Goal: Task Accomplishment & Management: Complete application form

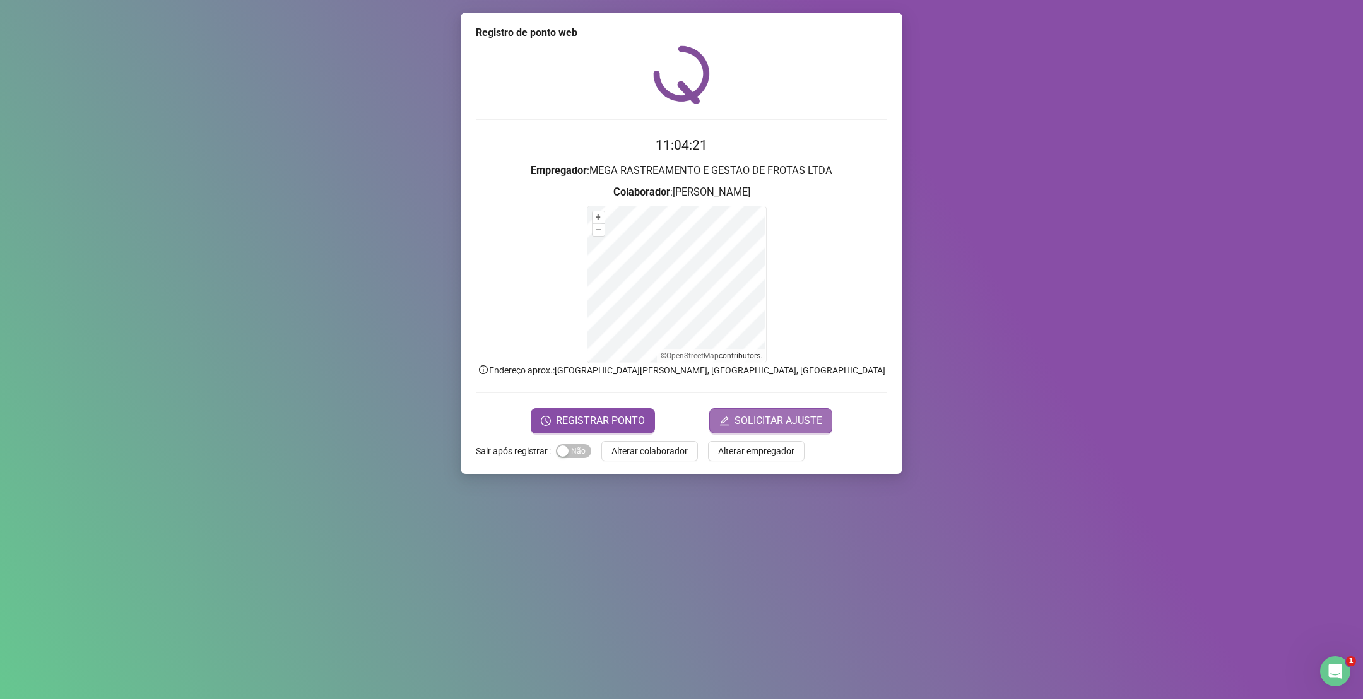
click at [776, 417] on span "SOLICITAR AJUSTE" at bounding box center [778, 420] width 88 height 15
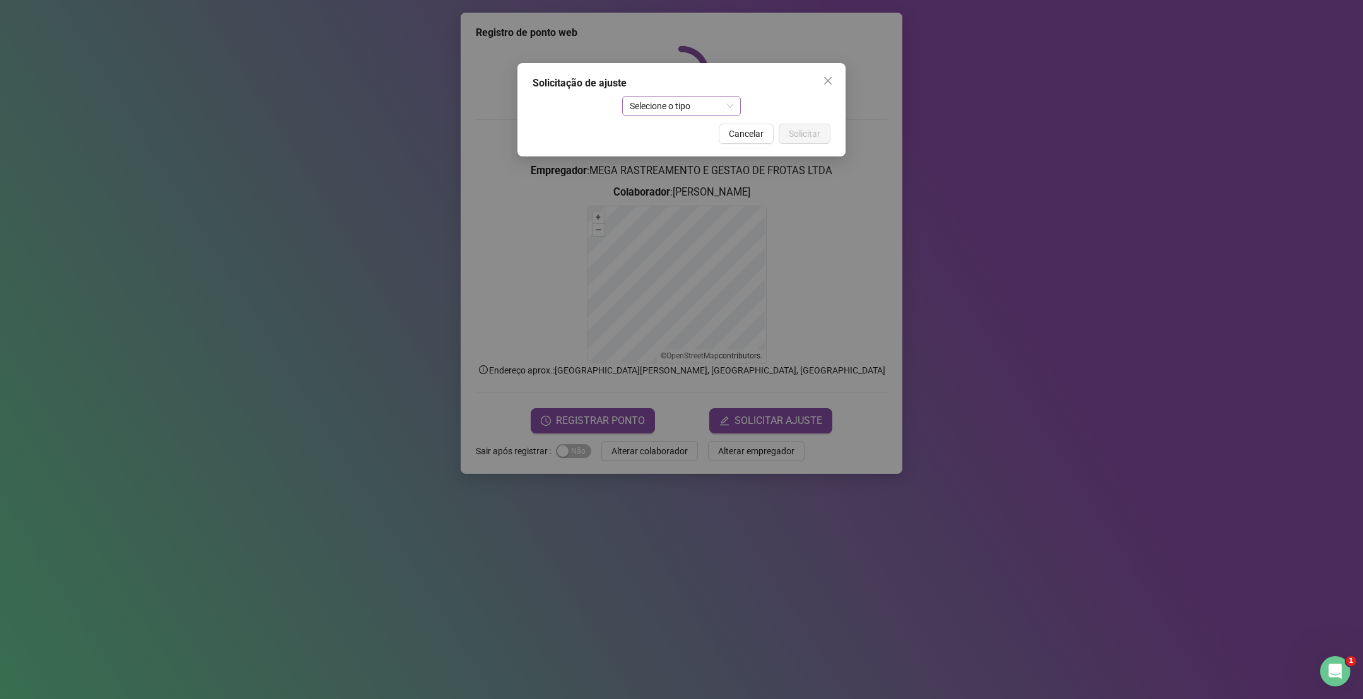
click at [693, 109] on span "Selecione o tipo" at bounding box center [682, 106] width 104 height 19
click at [684, 151] on div "Atestado" at bounding box center [681, 152] width 99 height 14
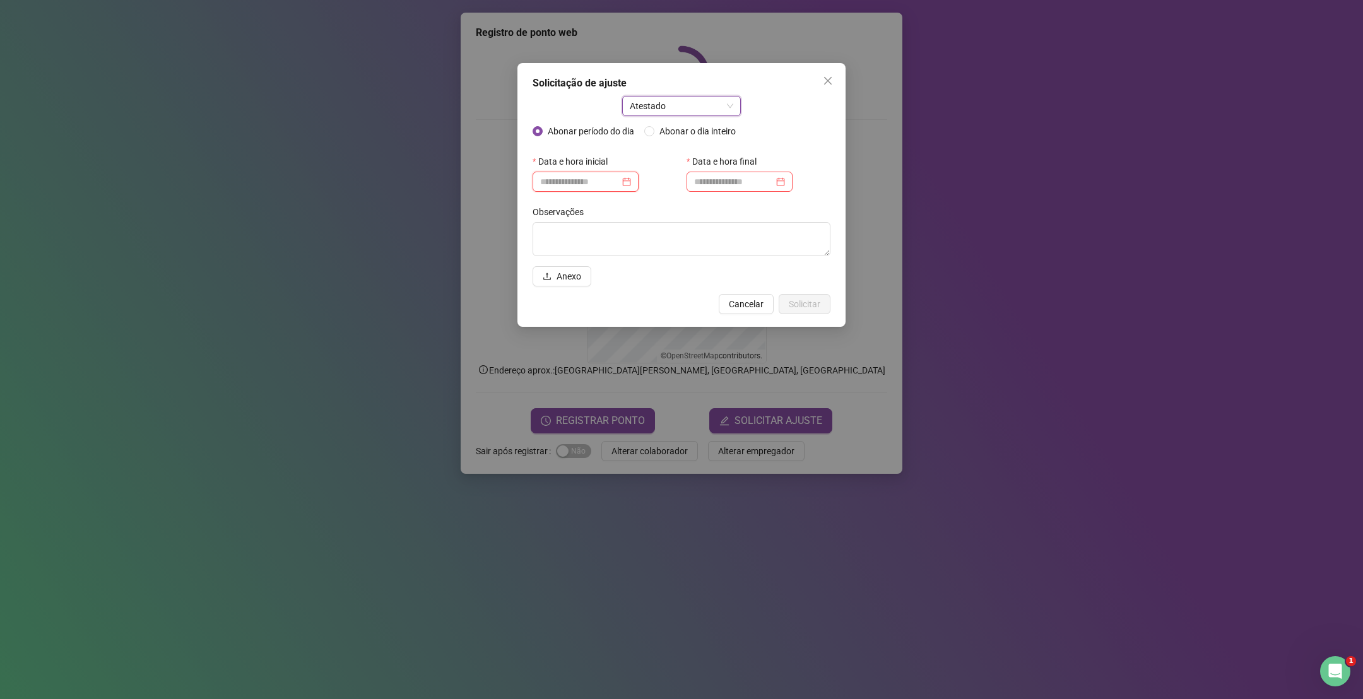
click at [603, 180] on input at bounding box center [580, 182] width 80 height 14
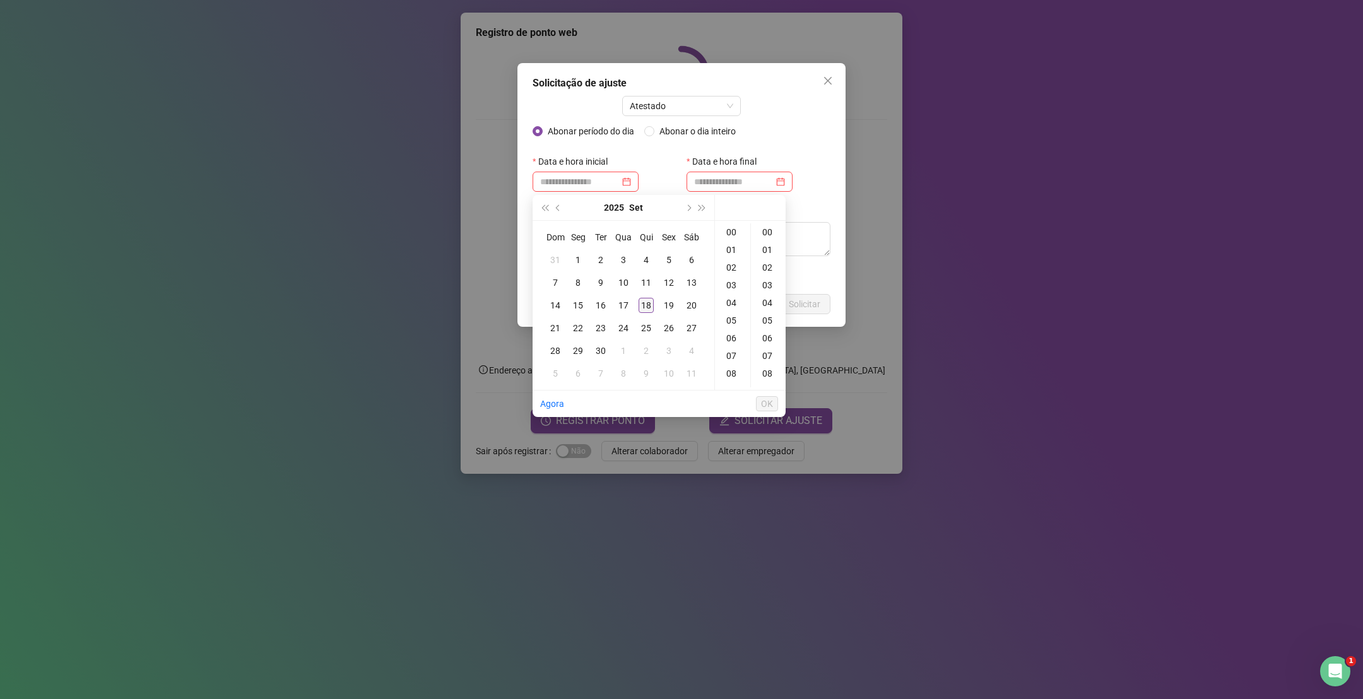
click at [646, 309] on div "18" at bounding box center [646, 305] width 15 height 15
click at [734, 375] on div "08" at bounding box center [732, 374] width 30 height 18
type input "**********"
click at [763, 398] on span "OK" at bounding box center [767, 404] width 12 height 14
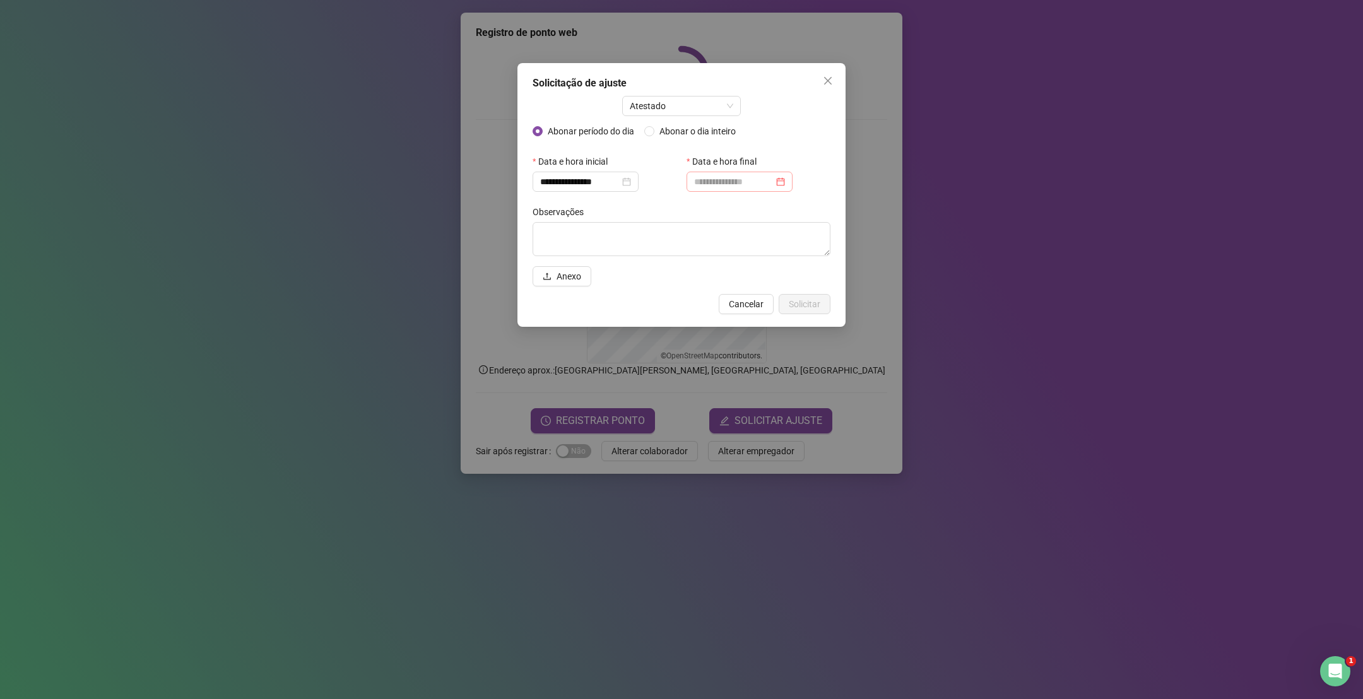
click at [737, 172] on div at bounding box center [740, 182] width 106 height 20
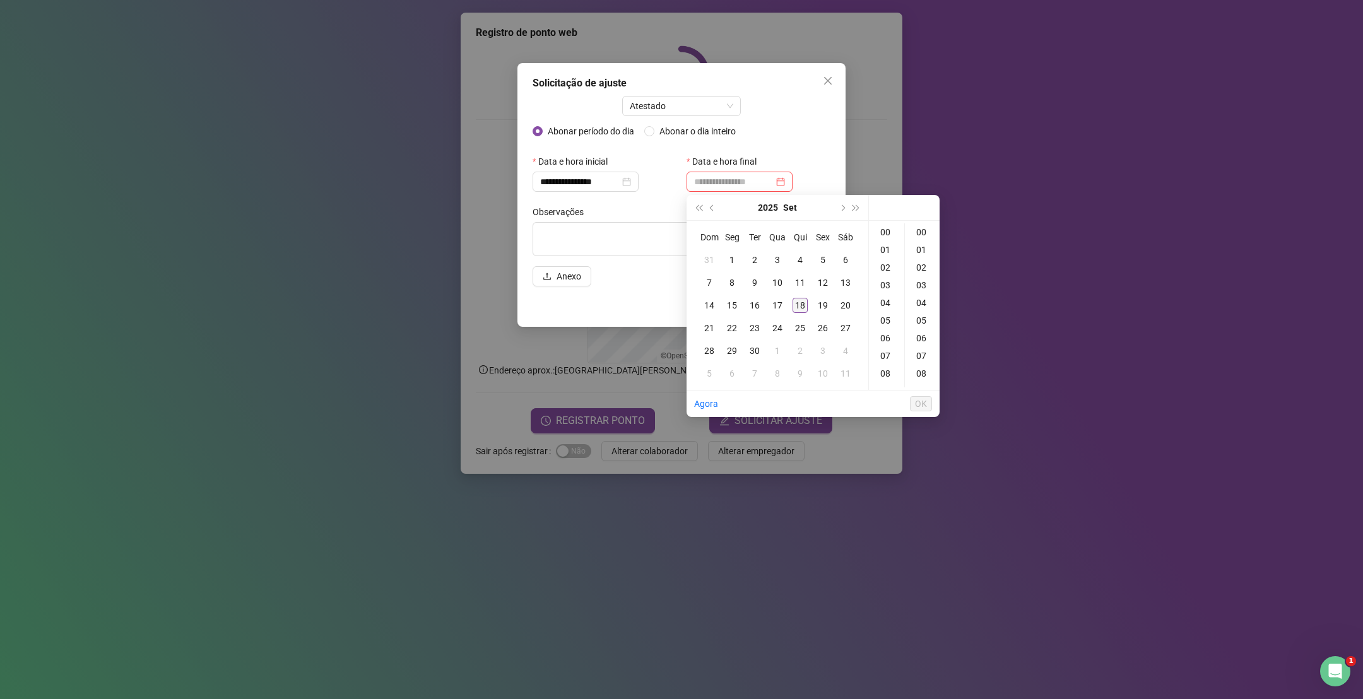
click at [797, 302] on div "18" at bounding box center [800, 305] width 15 height 15
click at [887, 375] on div "08" at bounding box center [886, 374] width 30 height 18
click at [922, 292] on div "46" at bounding box center [922, 288] width 30 height 18
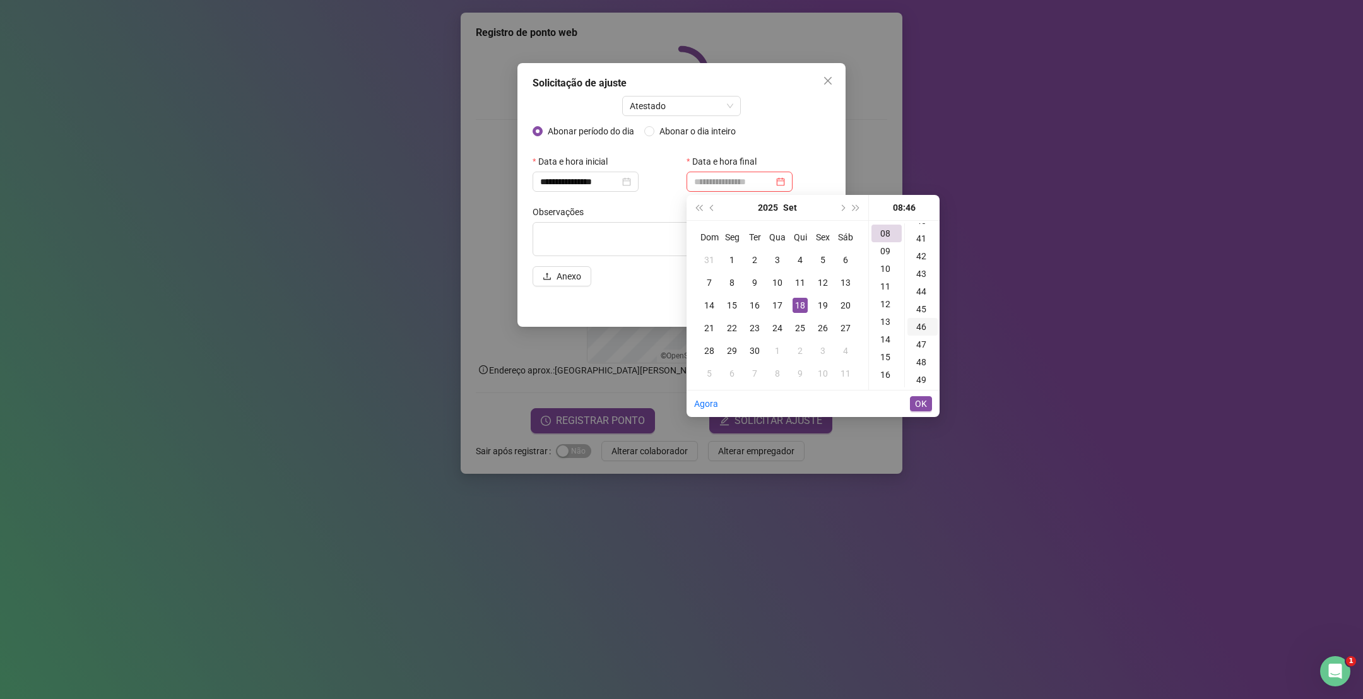
click at [921, 326] on div "46" at bounding box center [922, 327] width 30 height 18
type input "**********"
click at [921, 411] on span "OK" at bounding box center [921, 404] width 12 height 14
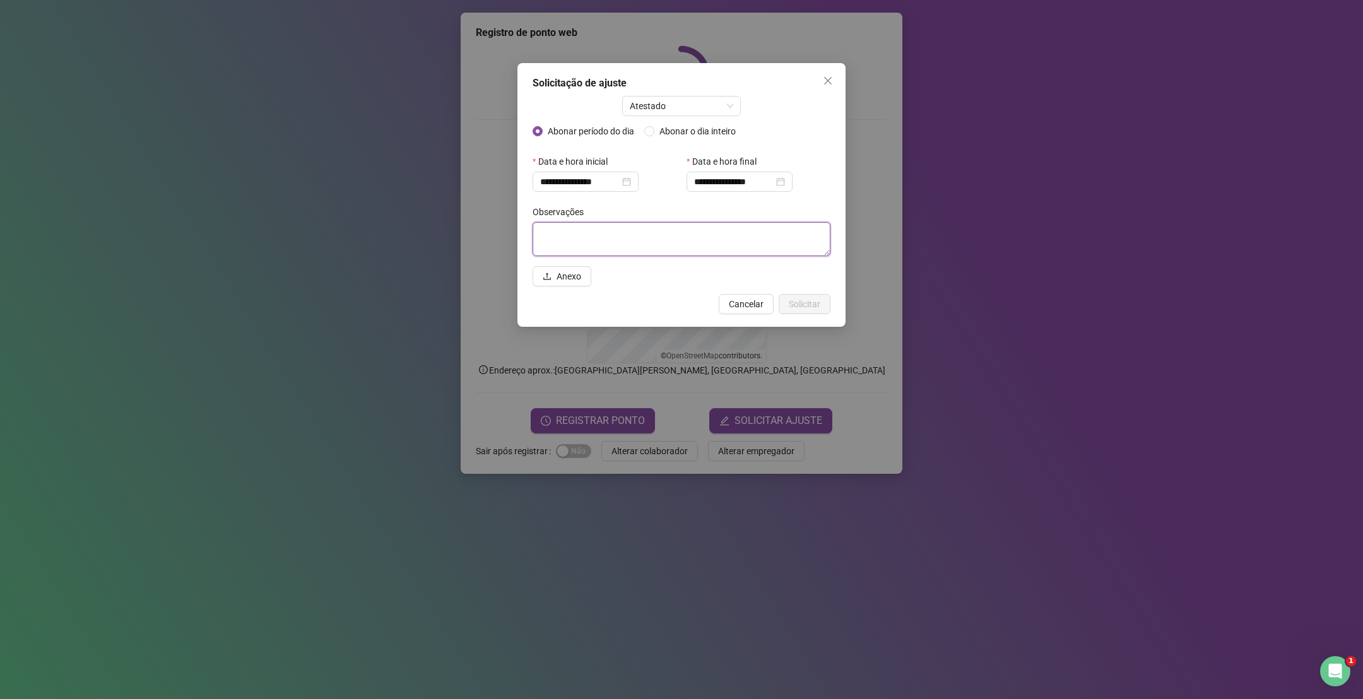
click at [649, 235] on textarea at bounding box center [682, 239] width 298 height 34
type textarea "*"
type textarea "**********"
click at [580, 271] on span "Anexo" at bounding box center [569, 277] width 25 height 14
click at [808, 303] on span "Solicitar" at bounding box center [805, 305] width 32 height 14
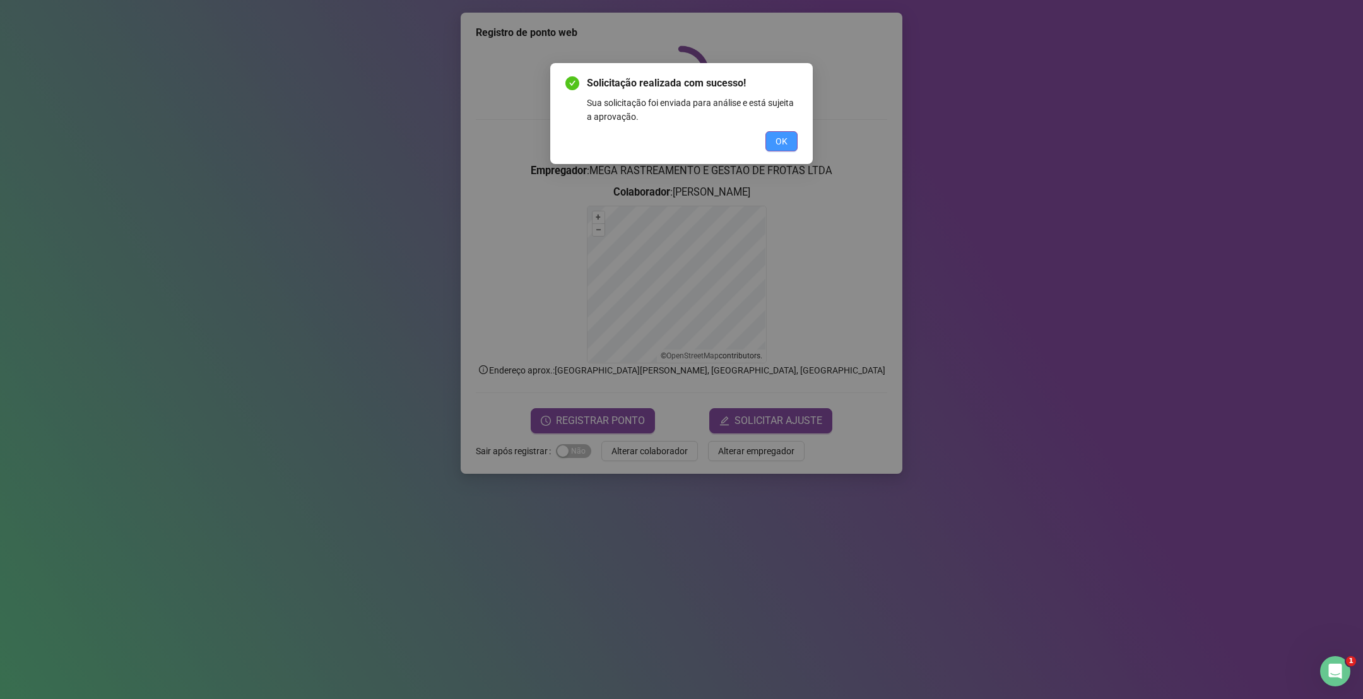
click at [769, 143] on button "OK" at bounding box center [781, 141] width 32 height 20
